Goal: Task Accomplishment & Management: Manage account settings

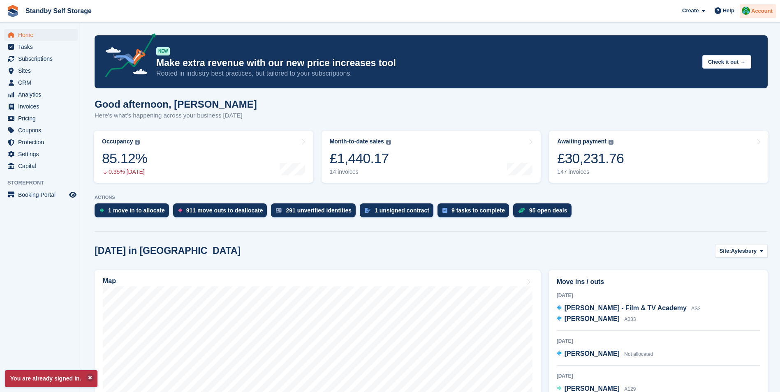
click at [745, 9] on img at bounding box center [745, 11] width 8 height 8
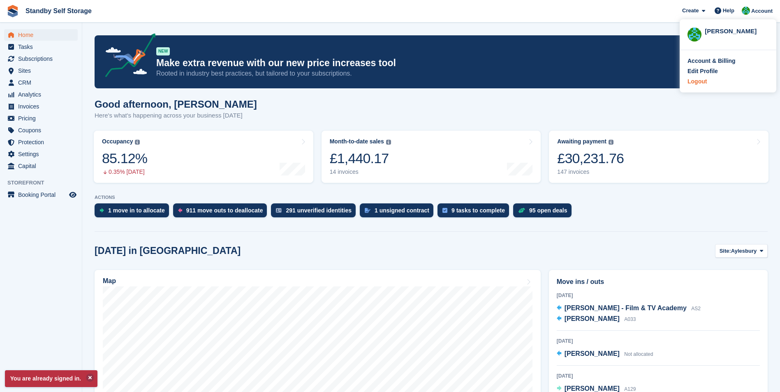
click at [694, 84] on div "Logout" at bounding box center [696, 81] width 19 height 9
